Goal: Task Accomplishment & Management: Manage account settings

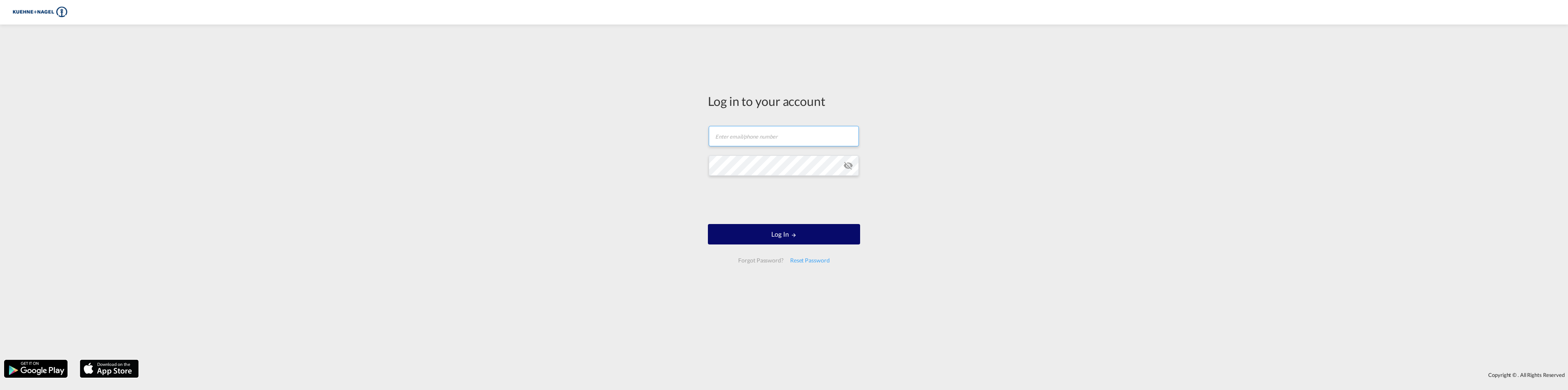
type input "[EMAIL_ADDRESS][PERSON_NAME][PERSON_NAME][DOMAIN_NAME]"
click at [779, 234] on button "Log In" at bounding box center [784, 234] width 152 height 21
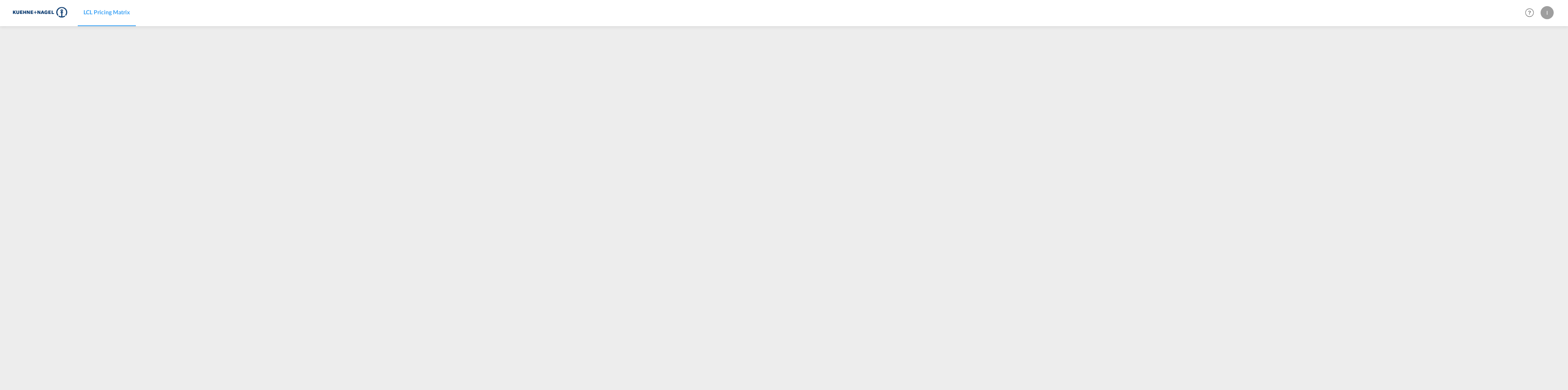
click at [1547, 13] on div "I" at bounding box center [1547, 13] width 13 height 13
click at [1535, 62] on button "Logout" at bounding box center [1538, 62] width 53 height 16
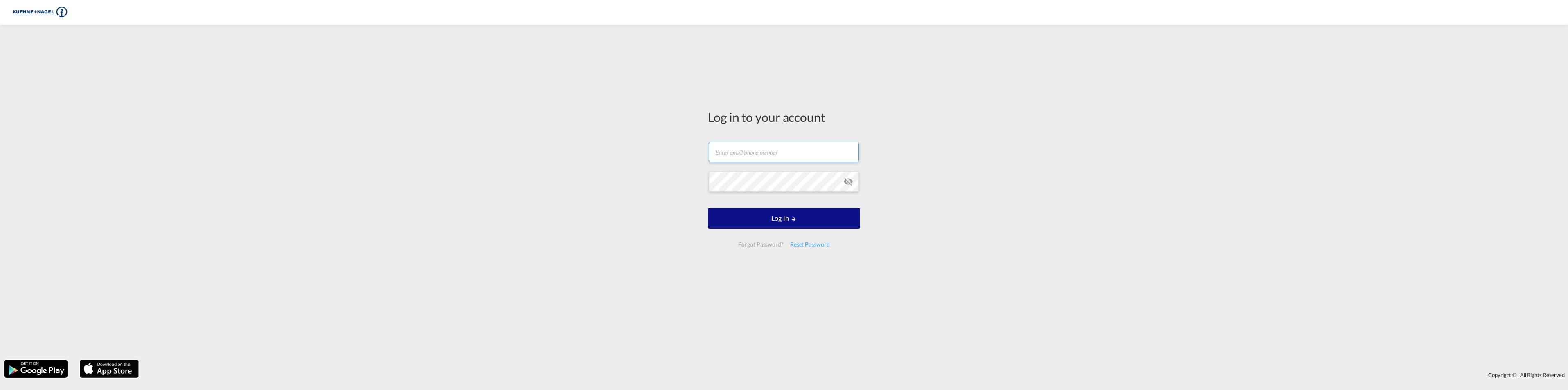
type input "[EMAIL_ADDRESS][PERSON_NAME][PERSON_NAME][DOMAIN_NAME]"
